Goal: Task Accomplishment & Management: Complete application form

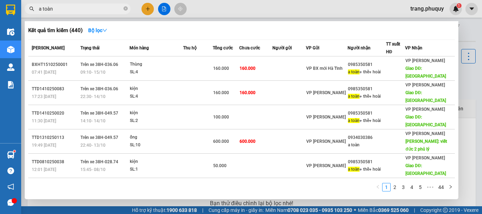
click at [65, 8] on input "a toàn" at bounding box center [80, 9] width 83 height 8
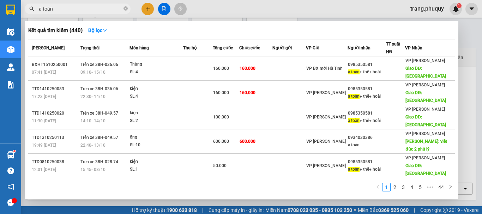
click at [65, 8] on input "a toàn" at bounding box center [80, 9] width 83 height 8
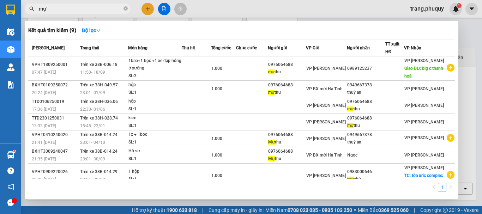
type input "mự"
click at [383, 11] on div at bounding box center [241, 107] width 482 height 214
click at [86, 9] on input "mự" at bounding box center [80, 9] width 83 height 8
click at [85, 9] on input "mự" at bounding box center [80, 9] width 83 height 8
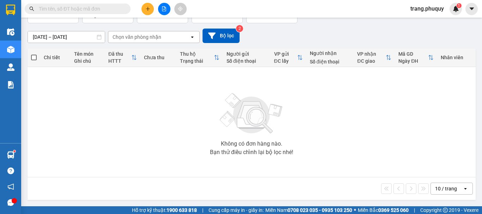
click at [145, 11] on icon "plus" at bounding box center [147, 8] width 5 height 5
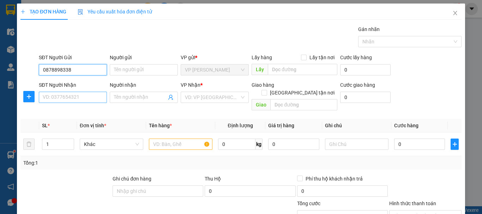
type input "0878898338"
click at [72, 94] on input "SĐT Người Nhận" at bounding box center [73, 97] width 68 height 11
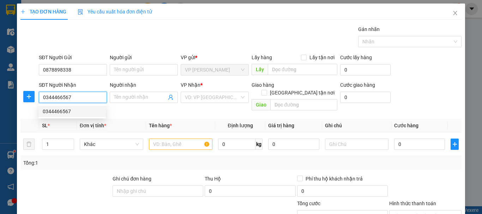
click at [61, 110] on div "0344466567" at bounding box center [72, 112] width 59 height 8
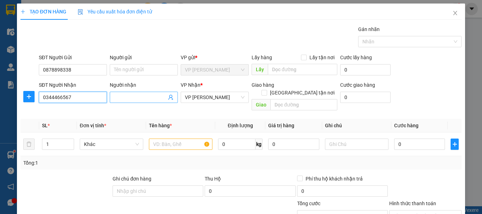
type input "0344466567"
click at [129, 99] on input "Người nhận" at bounding box center [140, 97] width 53 height 8
type input "[PERSON_NAME]"
click at [170, 133] on td at bounding box center [180, 145] width 69 height 24
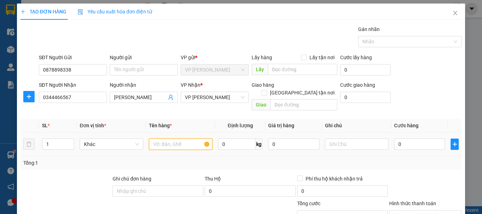
click at [171, 139] on input "text" at bounding box center [180, 144] width 63 height 11
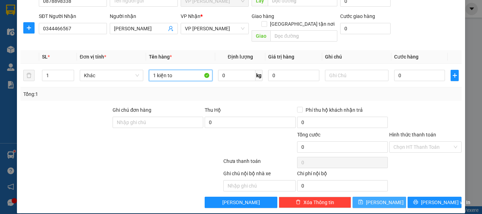
type input "1 kiện to"
click at [363, 200] on icon "save" at bounding box center [360, 202] width 5 height 5
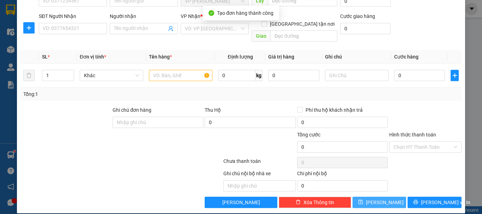
scroll to position [0, 0]
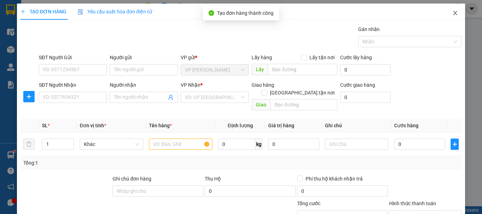
click at [452, 14] on icon "close" at bounding box center [455, 13] width 6 height 6
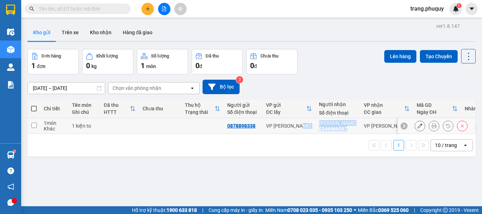
drag, startPoint x: 351, startPoint y: 127, endPoint x: 313, endPoint y: 131, distance: 37.5
click at [313, 131] on tr "1 món Khác 1 kiện to 0878898338 VP [PERSON_NAME] yến nhi 0344466567 VP [PERSON_…" at bounding box center [263, 126] width 471 height 16
checkbox input "true"
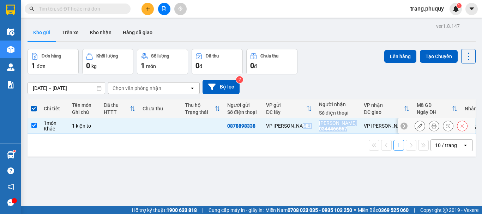
copy tr "VP [PERSON_NAME] yến nhi 0344466567"
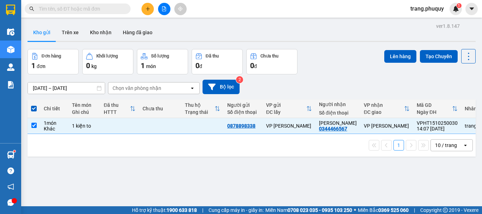
click at [85, 6] on input "text" at bounding box center [80, 9] width 83 height 8
paste input "chu yến nhi 0344466567"
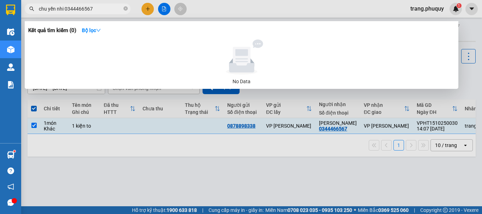
drag, startPoint x: 77, startPoint y: 8, endPoint x: 0, endPoint y: 7, distance: 76.5
click at [0, 7] on section "Kết quả tìm kiếm ( 0 ) Bộ lọc No Data chu yến nhi 0344466567 trang.phuquy 1 Điề…" at bounding box center [241, 107] width 482 height 214
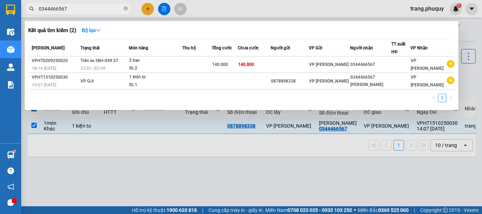
type input "0344466567"
click at [207, 164] on div at bounding box center [241, 107] width 482 height 214
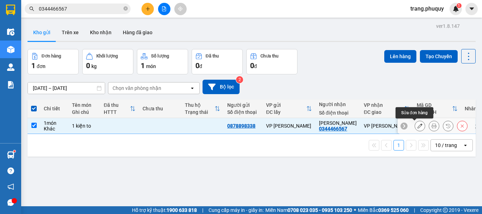
click at [417, 126] on icon at bounding box center [419, 125] width 5 height 5
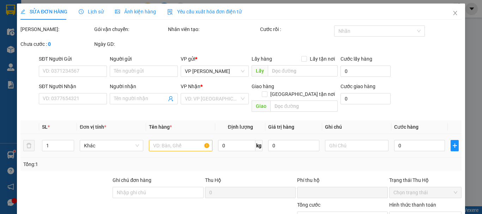
type input "0878898338"
type input "0344466567"
type input "[PERSON_NAME]"
type input "0"
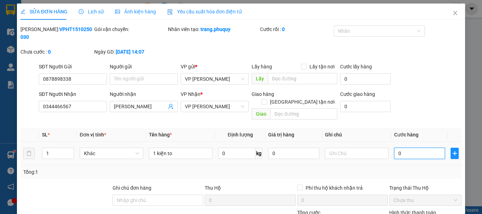
click at [394, 148] on input "0" at bounding box center [419, 153] width 51 height 11
type input "8"
type input "80"
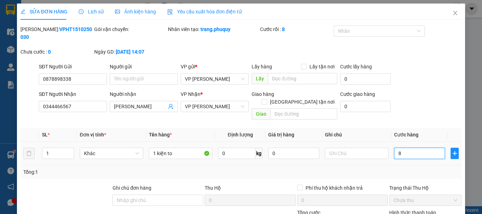
type input "80"
type input "80.000"
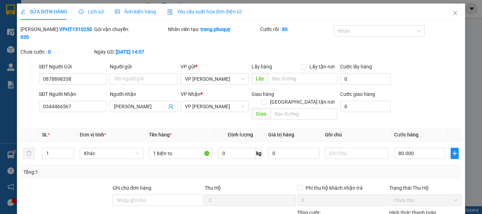
click at [408, 165] on div "Tổng: 1" at bounding box center [240, 171] width 441 height 13
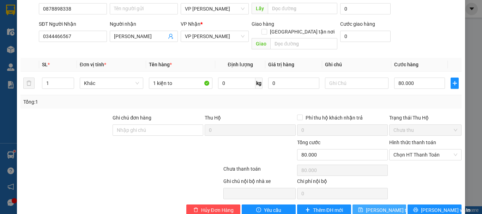
click at [385, 206] on span "[PERSON_NAME] thay đổi" at bounding box center [394, 210] width 56 height 8
